Goal: Information Seeking & Learning: Find contact information

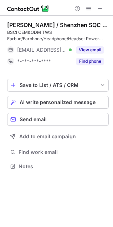
scroll to position [161, 113]
click at [100, 6] on span at bounding box center [100, 9] width 6 height 6
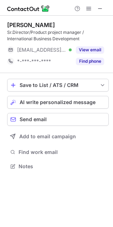
scroll to position [161, 113]
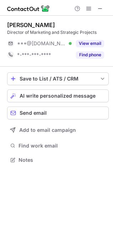
scroll to position [155, 113]
click at [101, 11] on span at bounding box center [100, 9] width 6 height 6
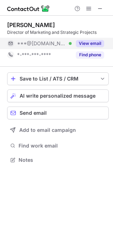
drag, startPoint x: 89, startPoint y: 43, endPoint x: 84, endPoint y: 44, distance: 4.7
click at [88, 43] on button "View email" at bounding box center [90, 43] width 28 height 7
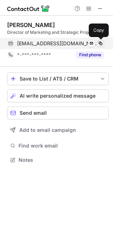
click at [102, 43] on span at bounding box center [101, 44] width 6 height 6
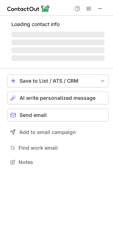
scroll to position [207, 113]
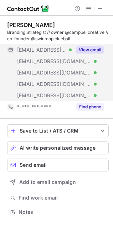
click at [89, 47] on button "View email" at bounding box center [90, 49] width 28 height 7
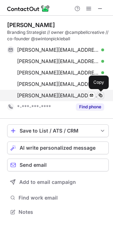
click at [102, 95] on span at bounding box center [101, 96] width 6 height 6
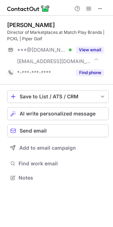
scroll to position [173, 113]
drag, startPoint x: 100, startPoint y: 7, endPoint x: 70, endPoint y: 29, distance: 37.1
click at [100, 7] on span at bounding box center [100, 9] width 6 height 6
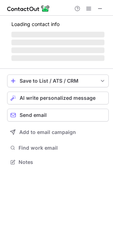
scroll to position [166, 113]
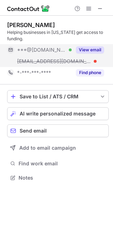
click at [91, 46] on button "View email" at bounding box center [90, 49] width 28 height 7
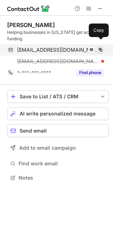
click at [101, 47] on span at bounding box center [101, 50] width 6 height 6
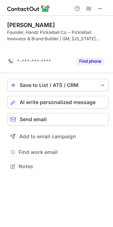
scroll to position [4, 4]
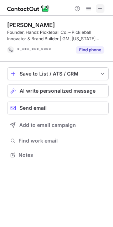
click at [102, 10] on span at bounding box center [100, 9] width 6 height 6
